Goal: Task Accomplishment & Management: Use online tool/utility

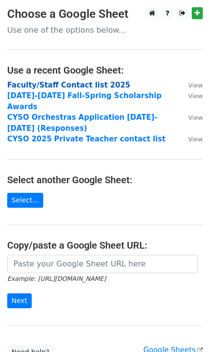
click at [79, 85] on strong "Faculty/Staff Contact list 2025" at bounding box center [68, 85] width 123 height 9
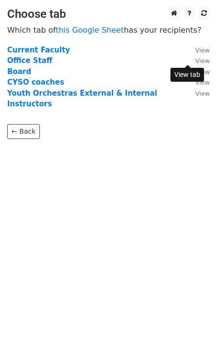
click at [196, 60] on small "View" at bounding box center [203, 60] width 14 height 7
click at [39, 61] on strong "Office Staff" at bounding box center [29, 60] width 45 height 9
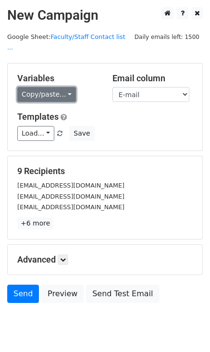
click at [66, 87] on link "Copy/paste..." at bounding box center [46, 94] width 59 height 15
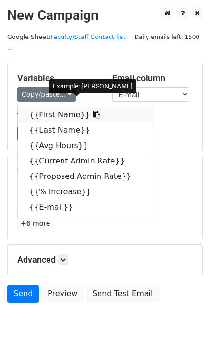
click at [60, 107] on link "{{First Name}}" at bounding box center [85, 114] width 135 height 15
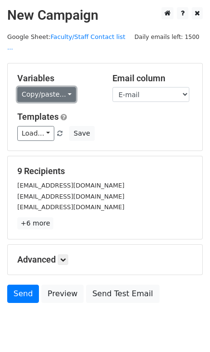
click at [65, 87] on link "Copy/paste..." at bounding box center [46, 94] width 59 height 15
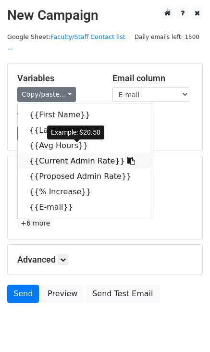
click at [76, 155] on link "{{Current Admin Rate}}" at bounding box center [85, 160] width 135 height 15
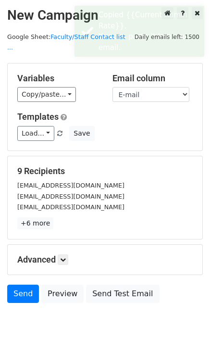
click at [112, 112] on h5 "Templates" at bounding box center [104, 117] width 175 height 11
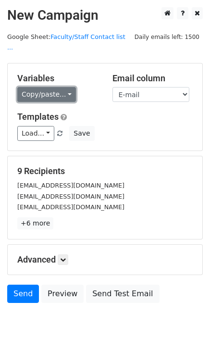
click at [67, 87] on link "Copy/paste..." at bounding box center [46, 94] width 59 height 15
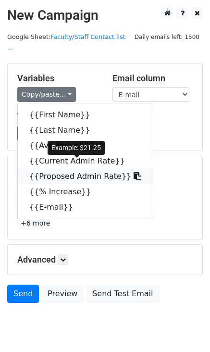
click at [74, 169] on link "{{Proposed Admin Rate}}" at bounding box center [85, 176] width 135 height 15
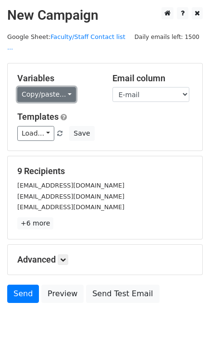
click at [66, 87] on link "Copy/paste..." at bounding box center [46, 94] width 59 height 15
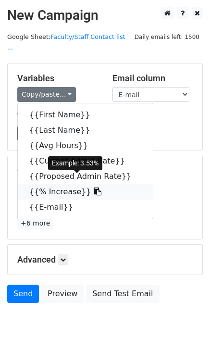
click at [65, 184] on link "{{% Increase}}" at bounding box center [85, 191] width 135 height 15
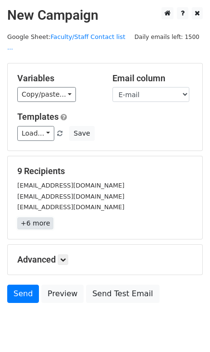
click at [42, 217] on link "+6 more" at bounding box center [35, 223] width 36 height 12
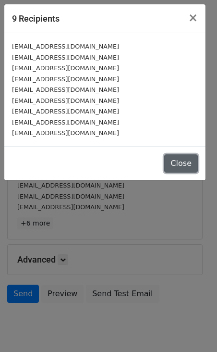
click at [173, 167] on button "Close" at bounding box center [181, 163] width 34 height 18
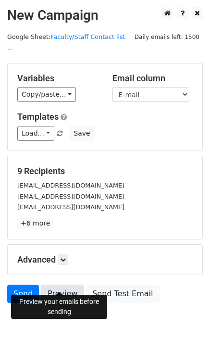
click at [61, 285] on link "Preview" at bounding box center [62, 294] width 42 height 18
click at [54, 285] on link "Preview" at bounding box center [62, 294] width 42 height 18
click at [65, 285] on link "Preview" at bounding box center [62, 294] width 42 height 18
click at [59, 285] on link "Preview" at bounding box center [62, 294] width 42 height 18
click at [25, 285] on link "Send" at bounding box center [23, 294] width 32 height 18
